Goal: Task Accomplishment & Management: Complete application form

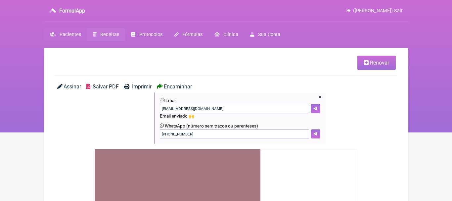
click at [67, 35] on span "Pacientes" at bounding box center [71, 35] width 22 height 6
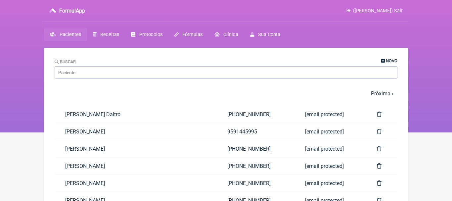
click at [384, 60] on icon at bounding box center [383, 61] width 4 height 4
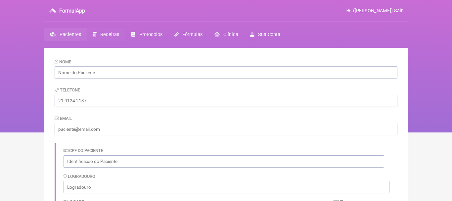
click at [102, 36] on span "Receitas" at bounding box center [109, 35] width 19 height 6
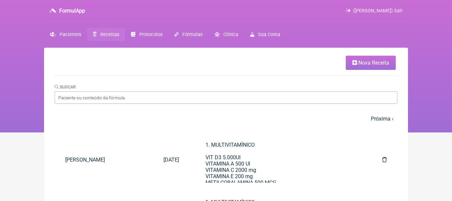
click at [361, 64] on span "Nova Receita" at bounding box center [373, 63] width 31 height 6
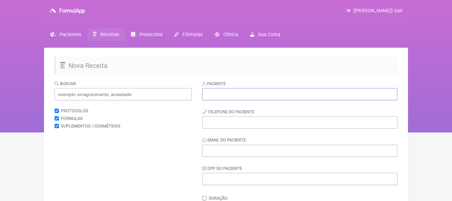
click at [257, 93] on input "text" at bounding box center [299, 94] width 195 height 12
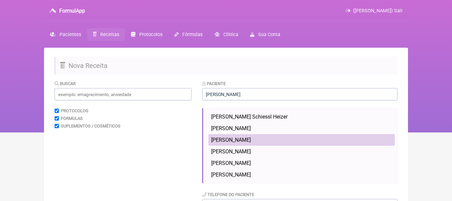
click at [251, 138] on span "Gabriela Souto Cipriani" at bounding box center [231, 140] width 40 height 6
type input "Gabriela Souto Cipriani"
type input "[PHONE_NUMBER]"
type input "[EMAIL_ADDRESS][DOMAIN_NAME]"
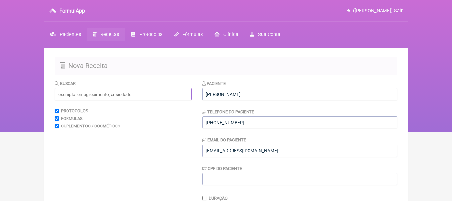
click at [170, 94] on input "text" at bounding box center [123, 94] width 137 height 12
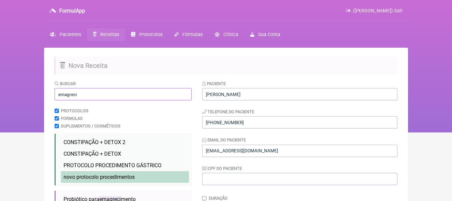
type input "emagreci"
click at [102, 173] on li "novo protocolo procedimentos emagreci mento novo" at bounding box center [125, 177] width 128 height 12
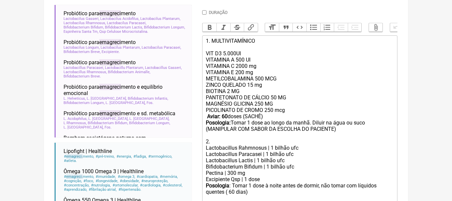
scroll to position [187, 0]
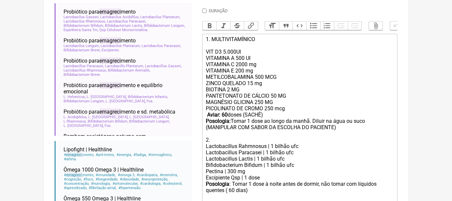
click at [312, 121] on div "PANTETONATO DE CÁLCIO 50 MG MAGNÉSIO GLICINA 250 MG PICOLINATO DE CROMO 250 mcg…" at bounding box center [300, 118] width 188 height 50
click at [324, 119] on div "PANTETONATO DE CÁLCIO 50 MG MAGNÉSIO GLICINA 250 MG PICOLINATO DE CROMO 250 mcg…" at bounding box center [300, 118] width 188 height 50
click at [225, 115] on strong "Aviar: 60" at bounding box center [217, 115] width 21 height 6
click at [231, 189] on div "Posologia : Tomar 1 dose à noite antes de dormir, não tomar com líquidos quente…" at bounding box center [300, 194] width 188 height 26
type trix-editor "<div>1. MULTIVITAMÍNICO<br><br>VIT D3 5.000UI<br>VITAMINA A 500 UI<br>&nbsp;VIT…"
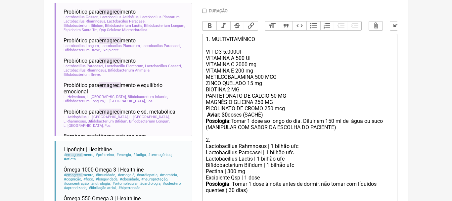
scroll to position [262, 0]
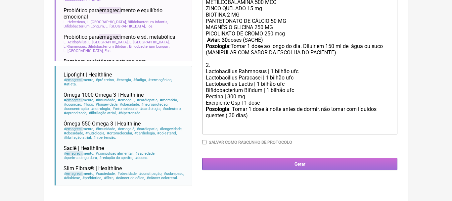
click at [300, 162] on input "Gerar" at bounding box center [299, 164] width 195 height 12
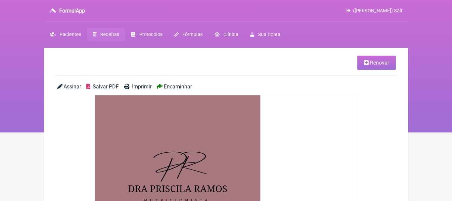
click at [171, 86] on span "Encaminhar" at bounding box center [178, 86] width 28 height 6
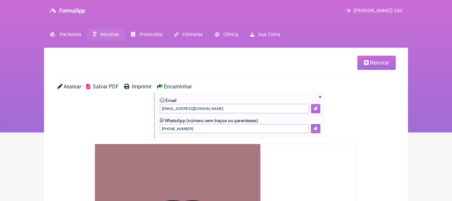
click at [318, 109] on button at bounding box center [315, 108] width 9 height 9
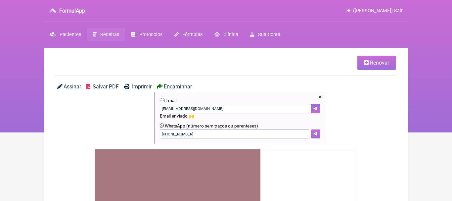
click at [315, 135] on icon at bounding box center [315, 134] width 4 height 4
